Goal: Task Accomplishment & Management: Manage account settings

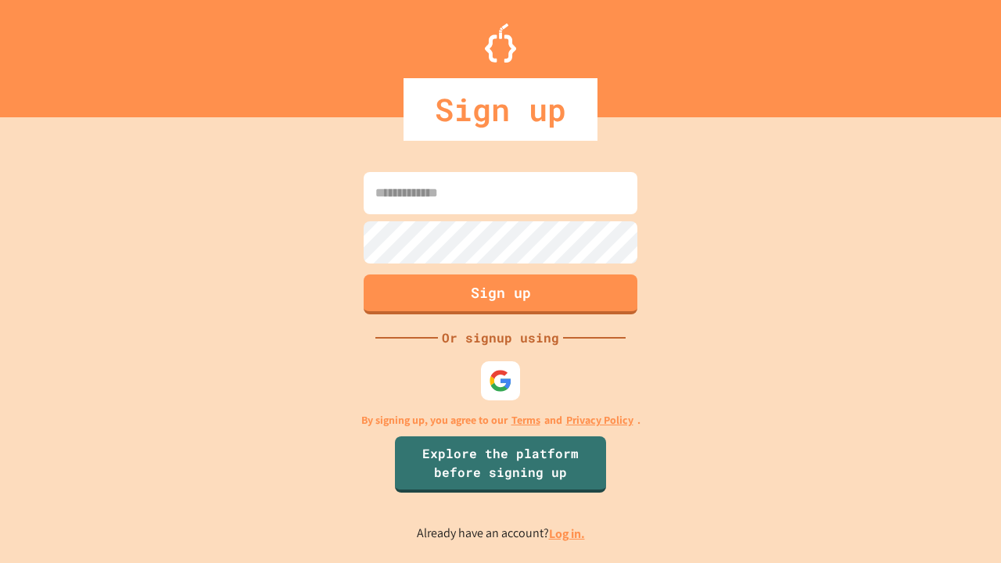
click at [568, 533] on link "Log in." at bounding box center [567, 534] width 36 height 16
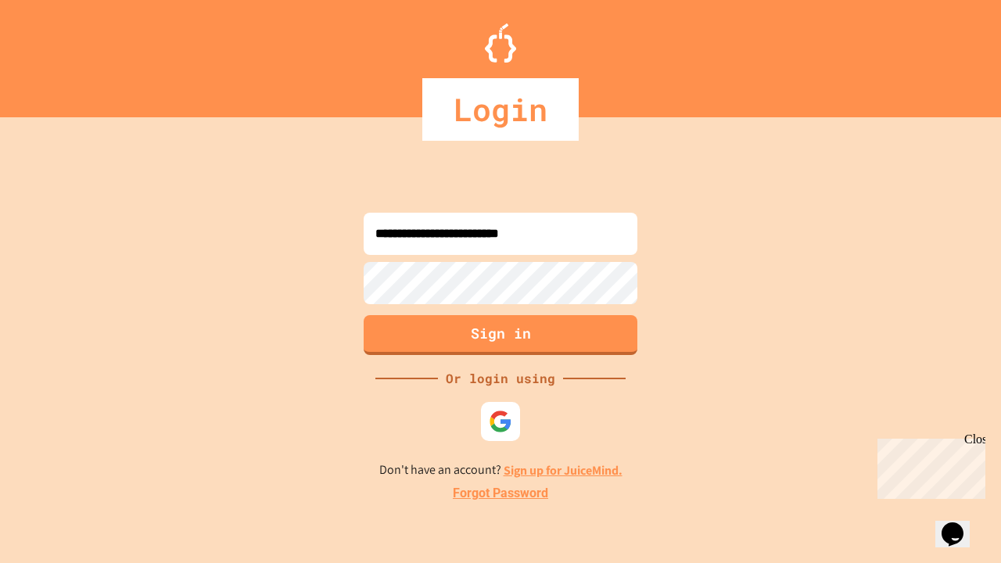
type input "**********"
